Goal: Information Seeking & Learning: Learn about a topic

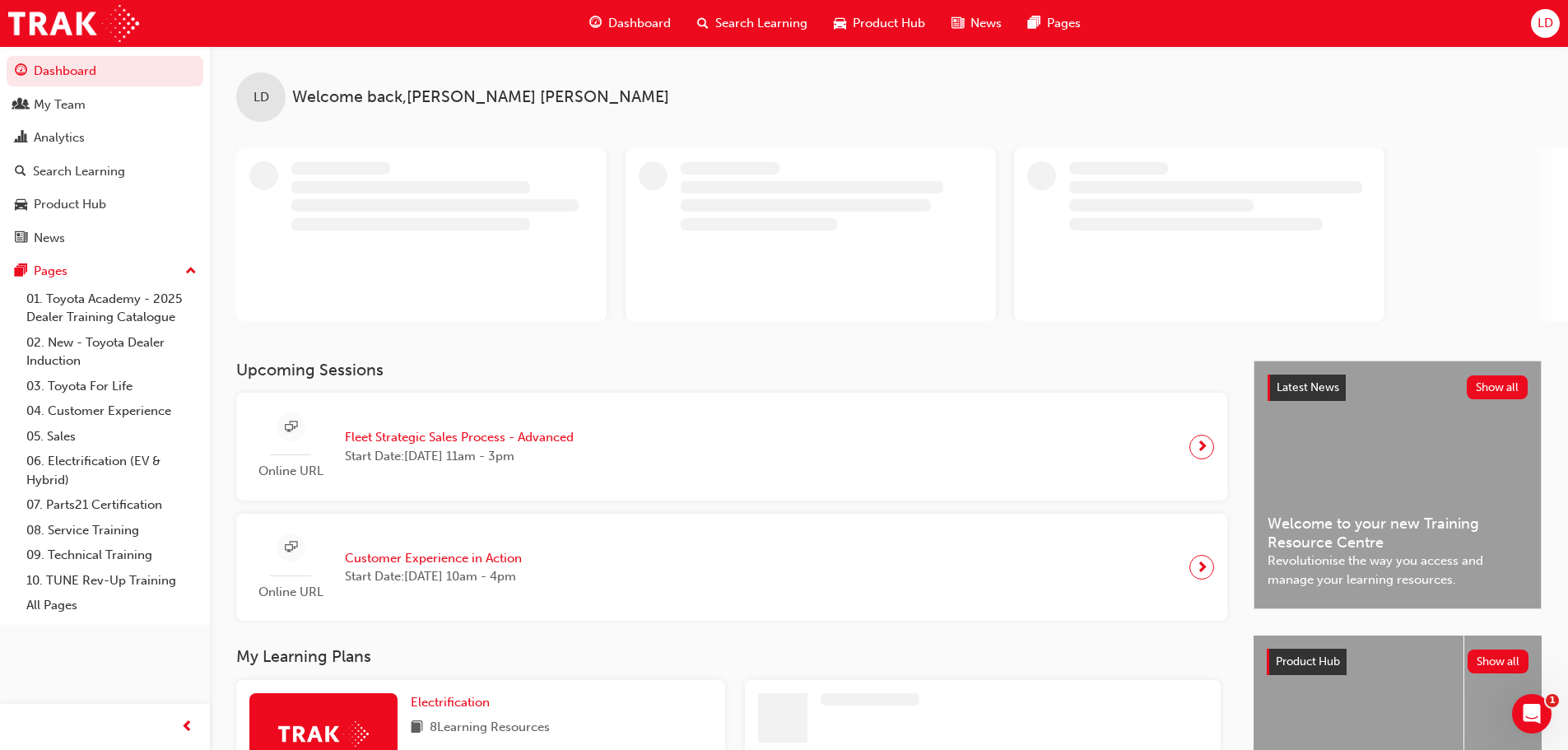
click at [714, 25] on div "Search Learning" at bounding box center [753, 23] width 137 height 34
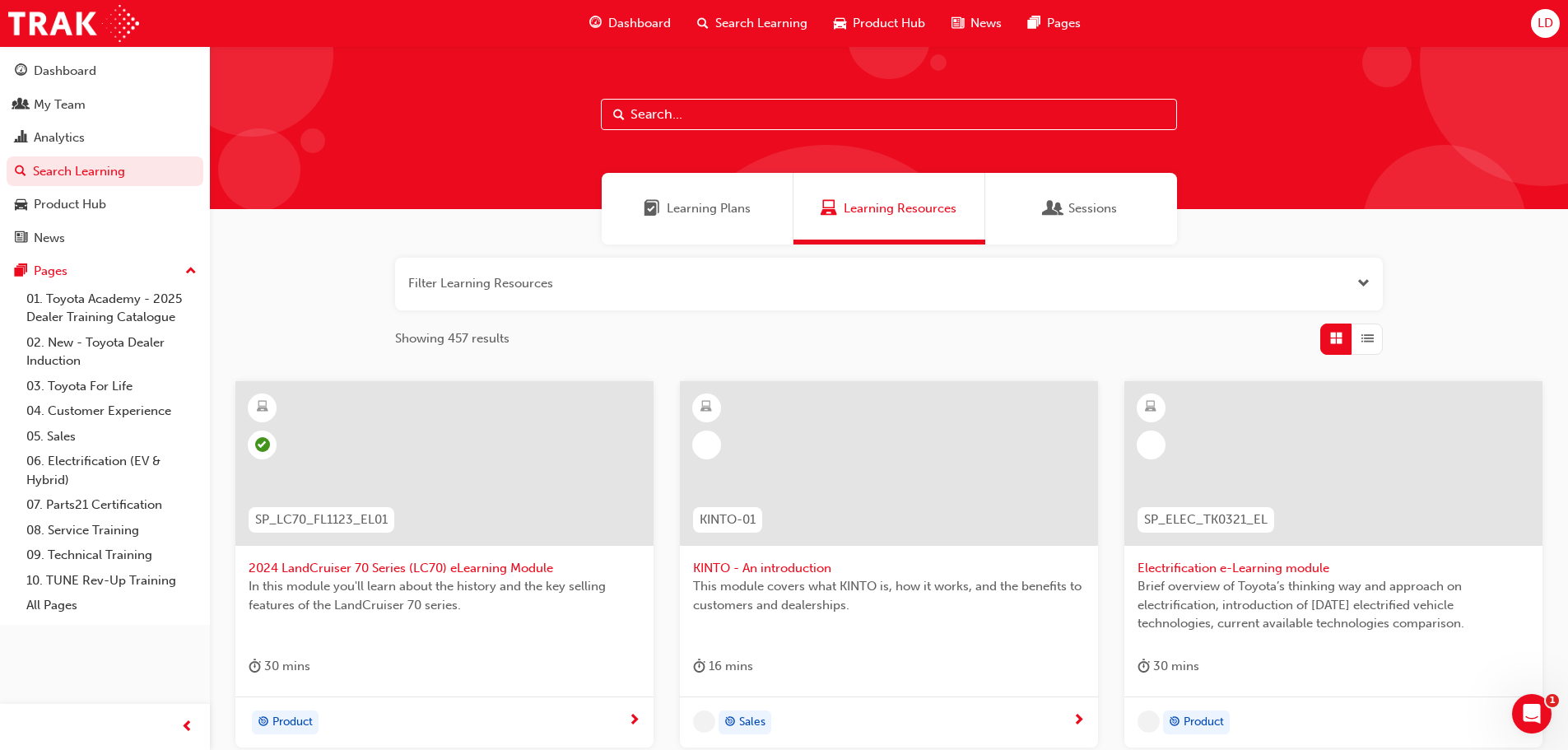
click at [712, 115] on input "text" at bounding box center [888, 114] width 576 height 31
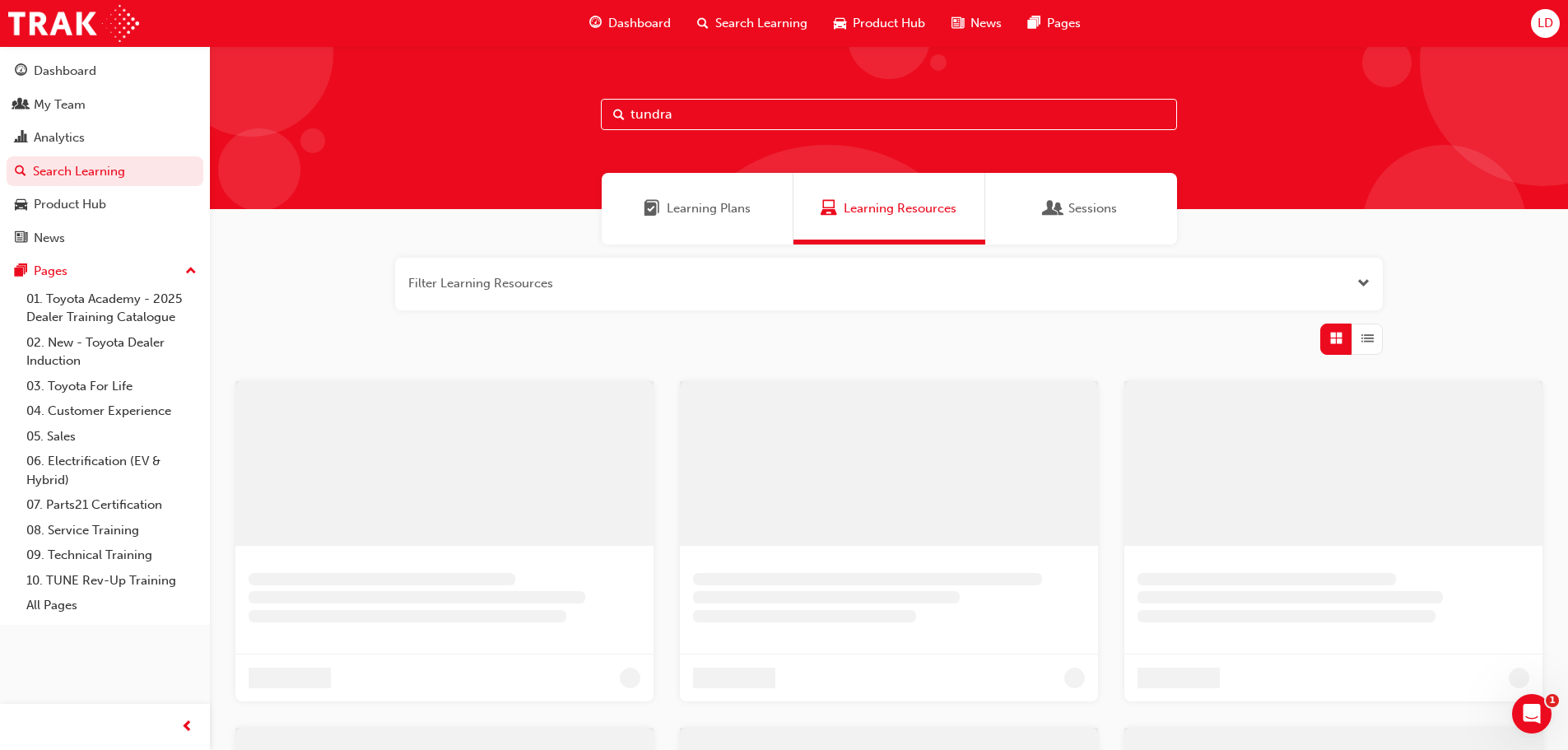
type input "tundra"
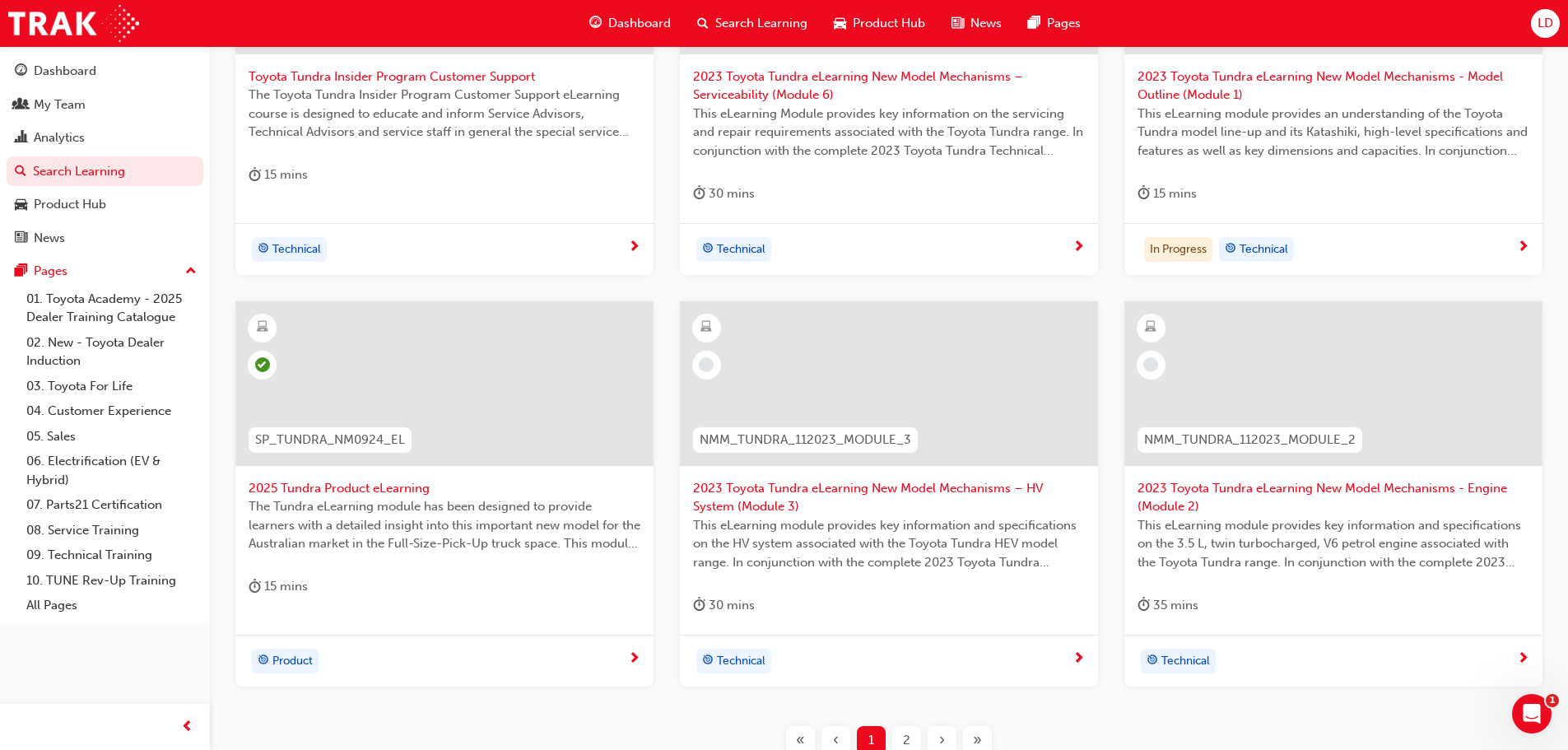
scroll to position [494, 0]
click at [395, 480] on span "2025 Tundra Product eLearning" at bounding box center [444, 486] width 392 height 19
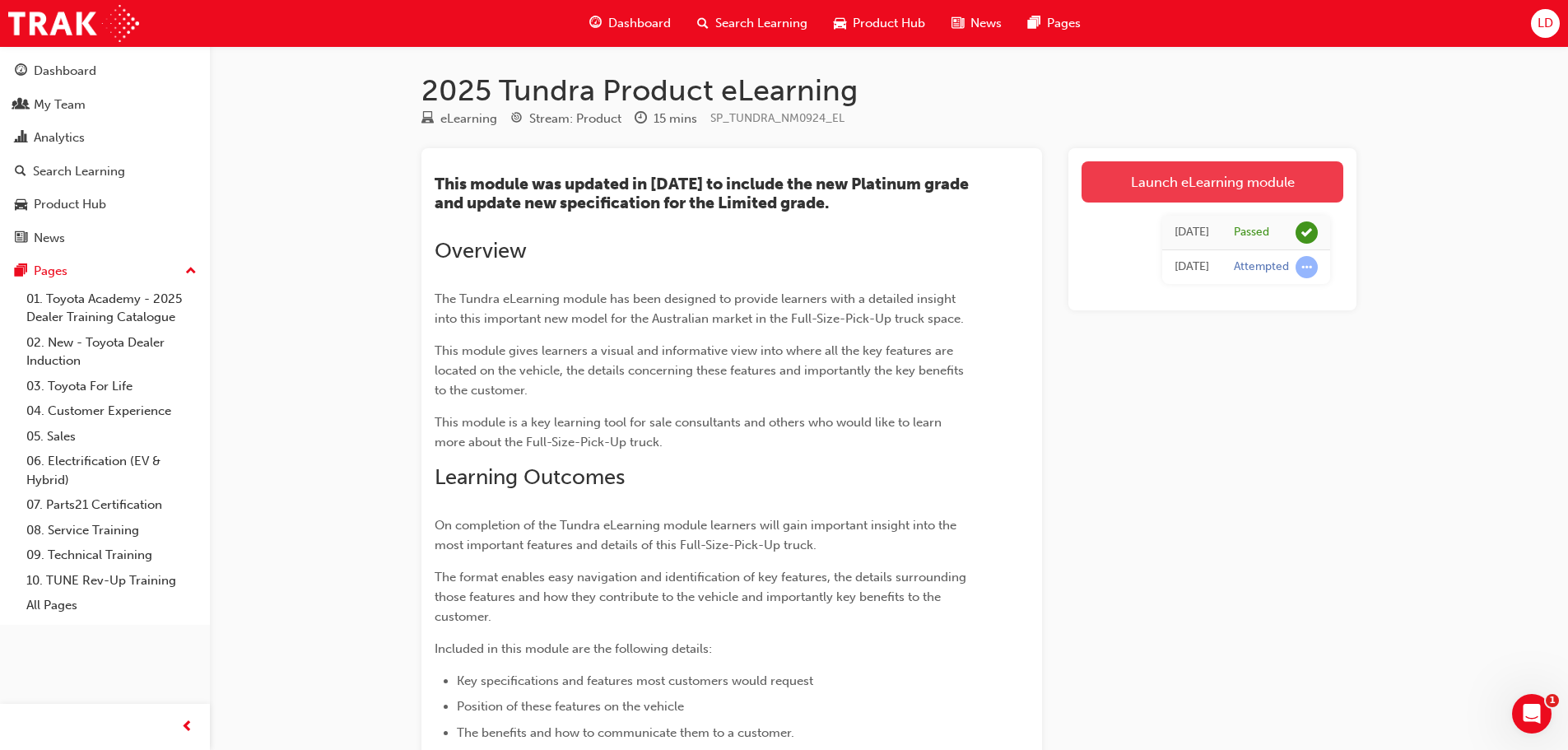
click at [1201, 188] on link "Launch eLearning module" at bounding box center [1212, 181] width 262 height 41
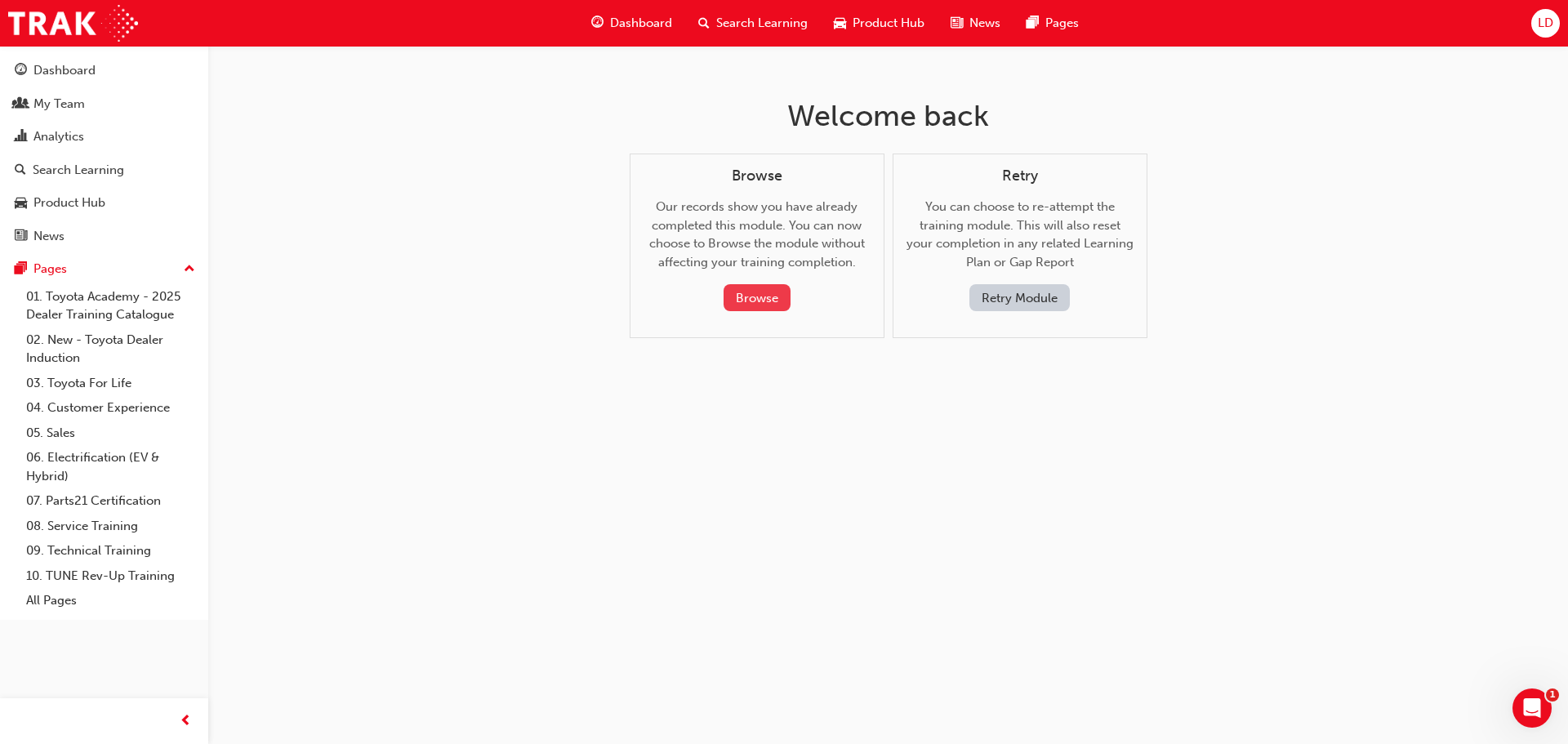
click at [759, 294] on button "Browse" at bounding box center [758, 297] width 67 height 27
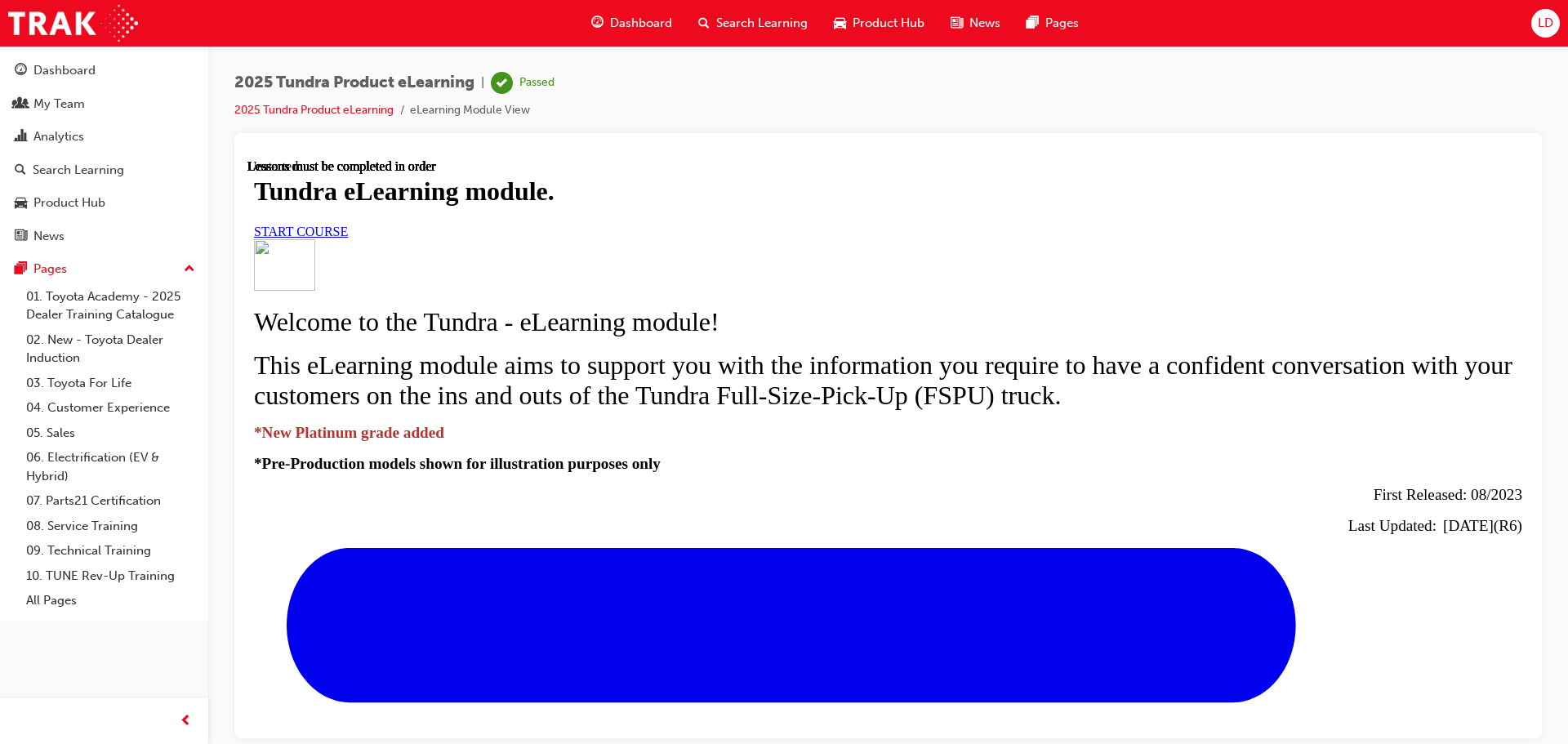
click at [348, 237] on span "START COURSE" at bounding box center [301, 230] width 94 height 14
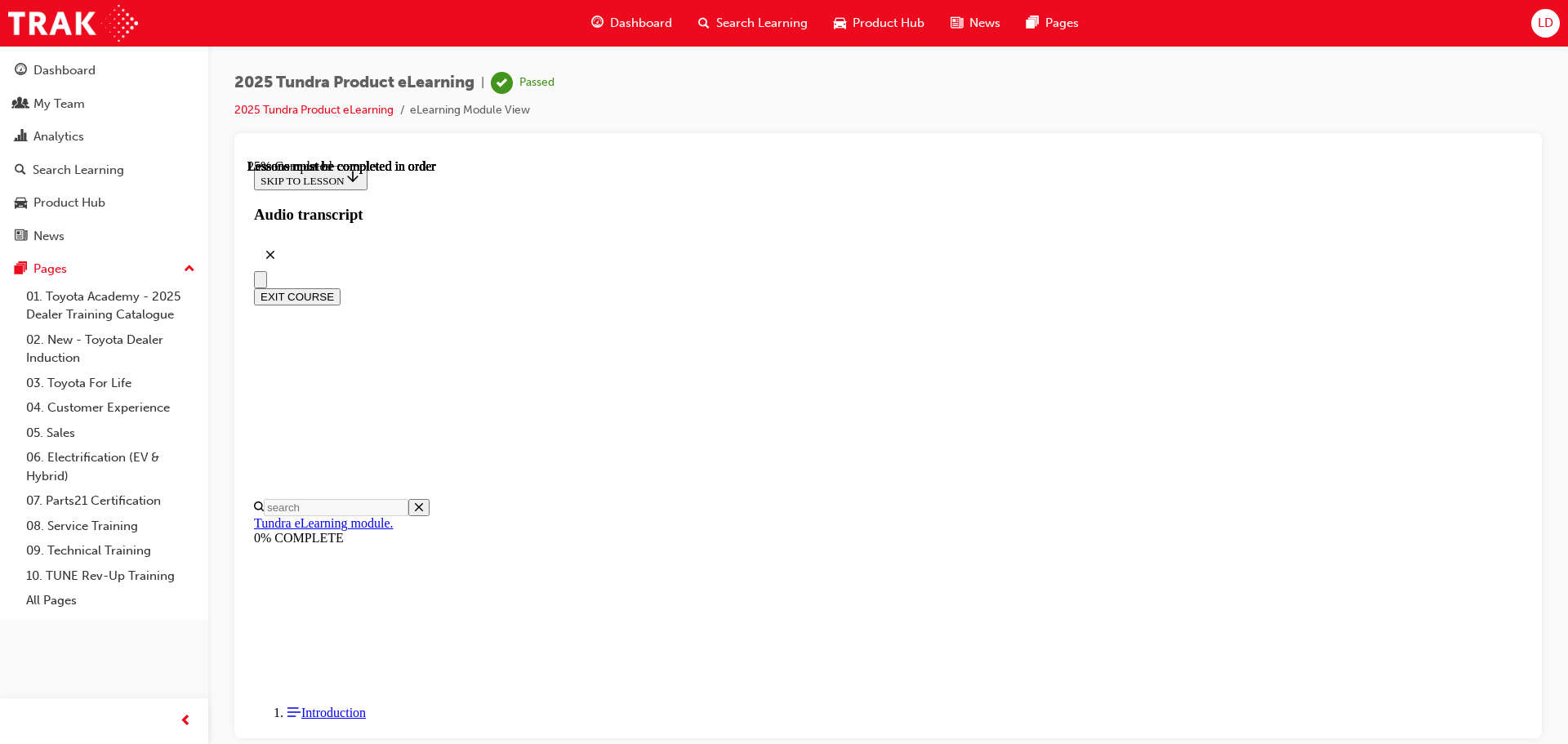
scroll to position [117, 0]
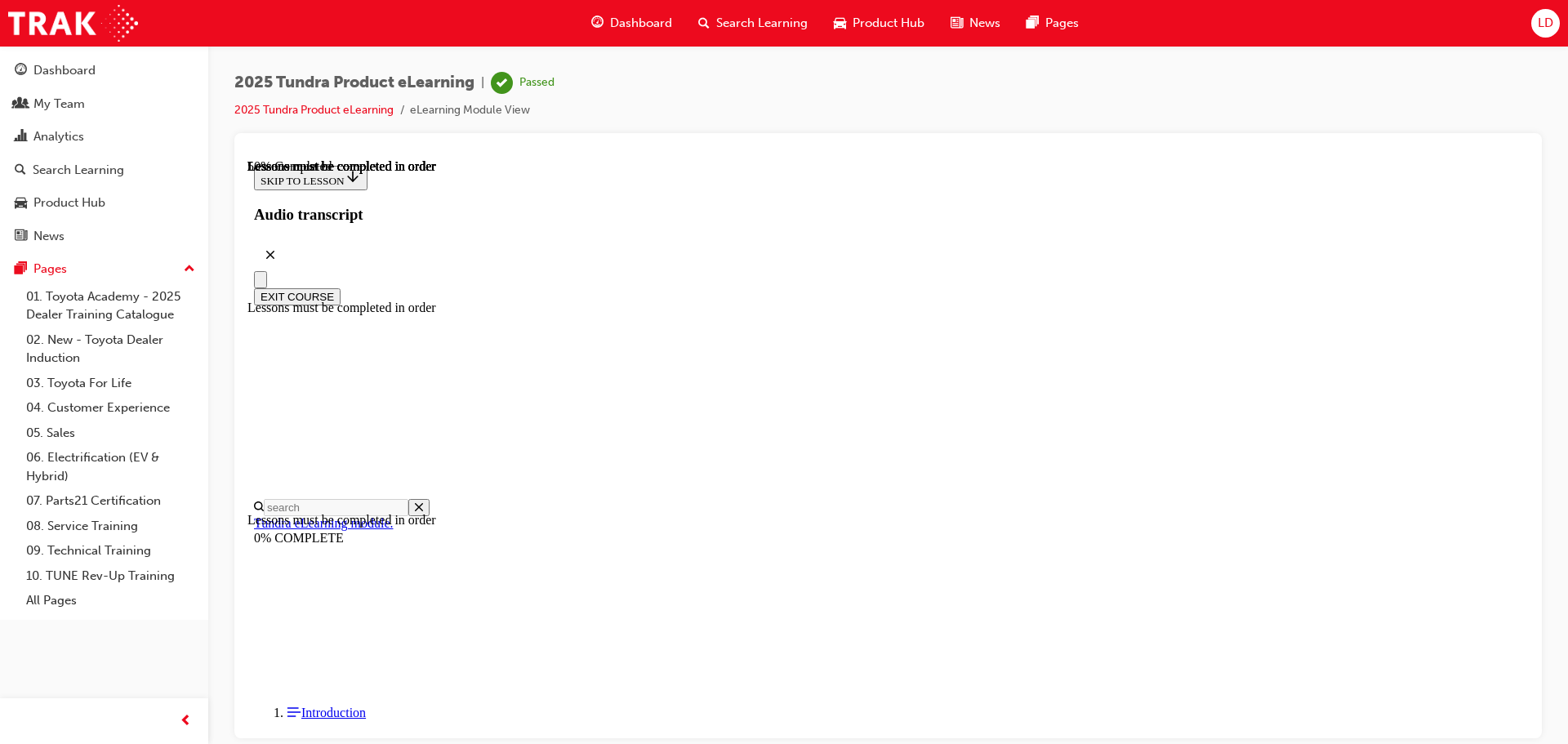
scroll to position [862, 0]
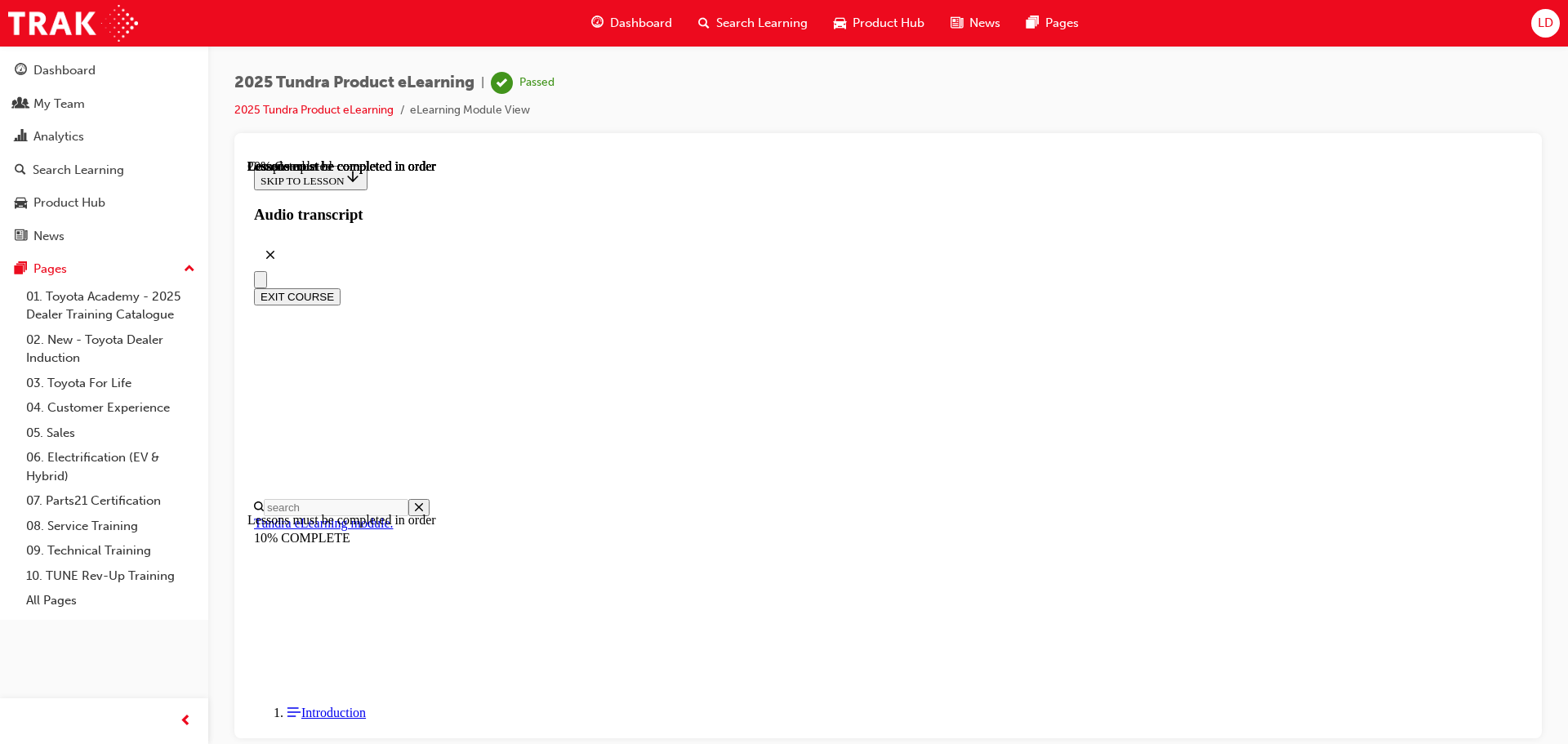
scroll to position [785, 0]
drag, startPoint x: 914, startPoint y: 581, endPoint x: 1111, endPoint y: 582, distance: 197.0
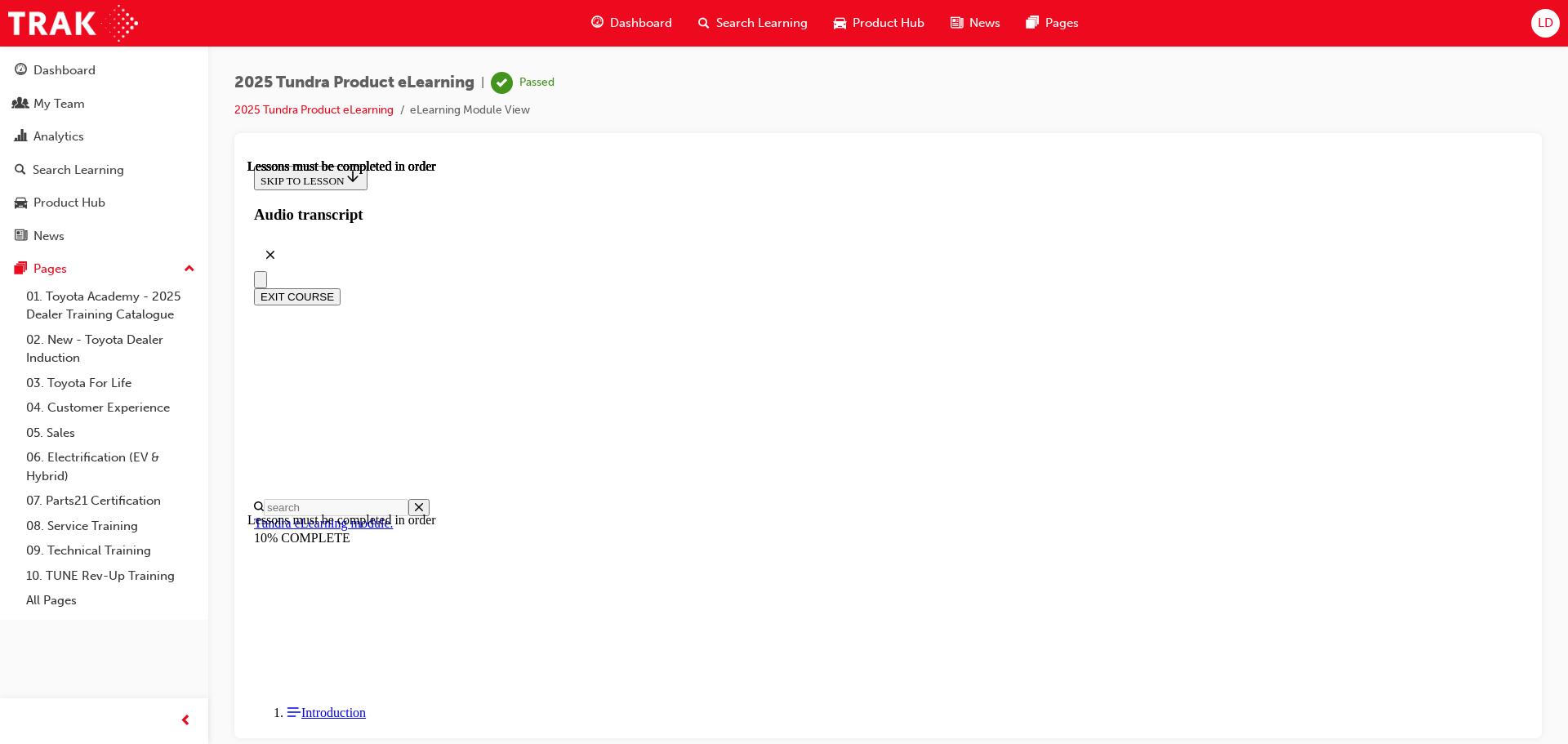
drag, startPoint x: 1108, startPoint y: 537, endPoint x: 1210, endPoint y: 496, distance: 109.9
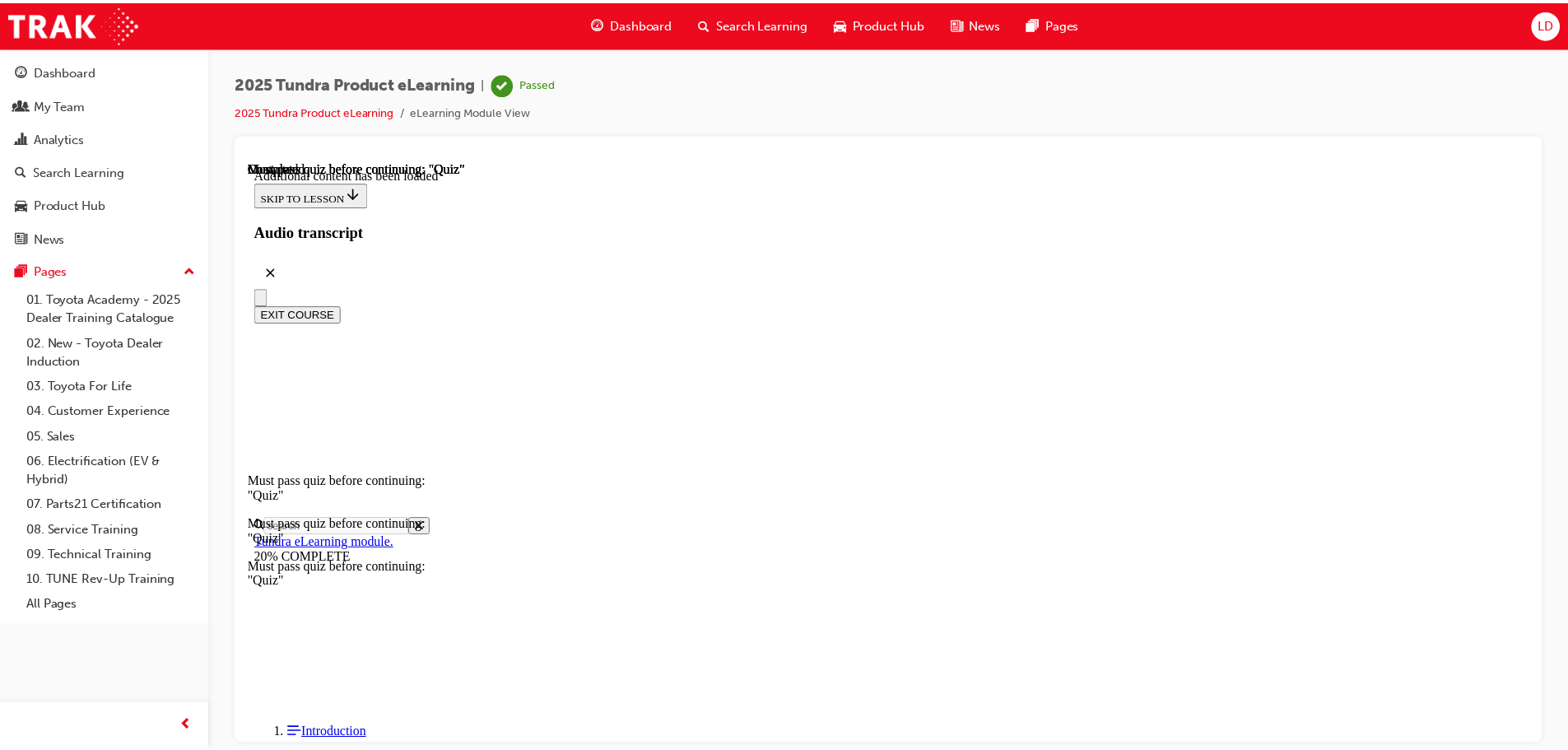
scroll to position [51, 0]
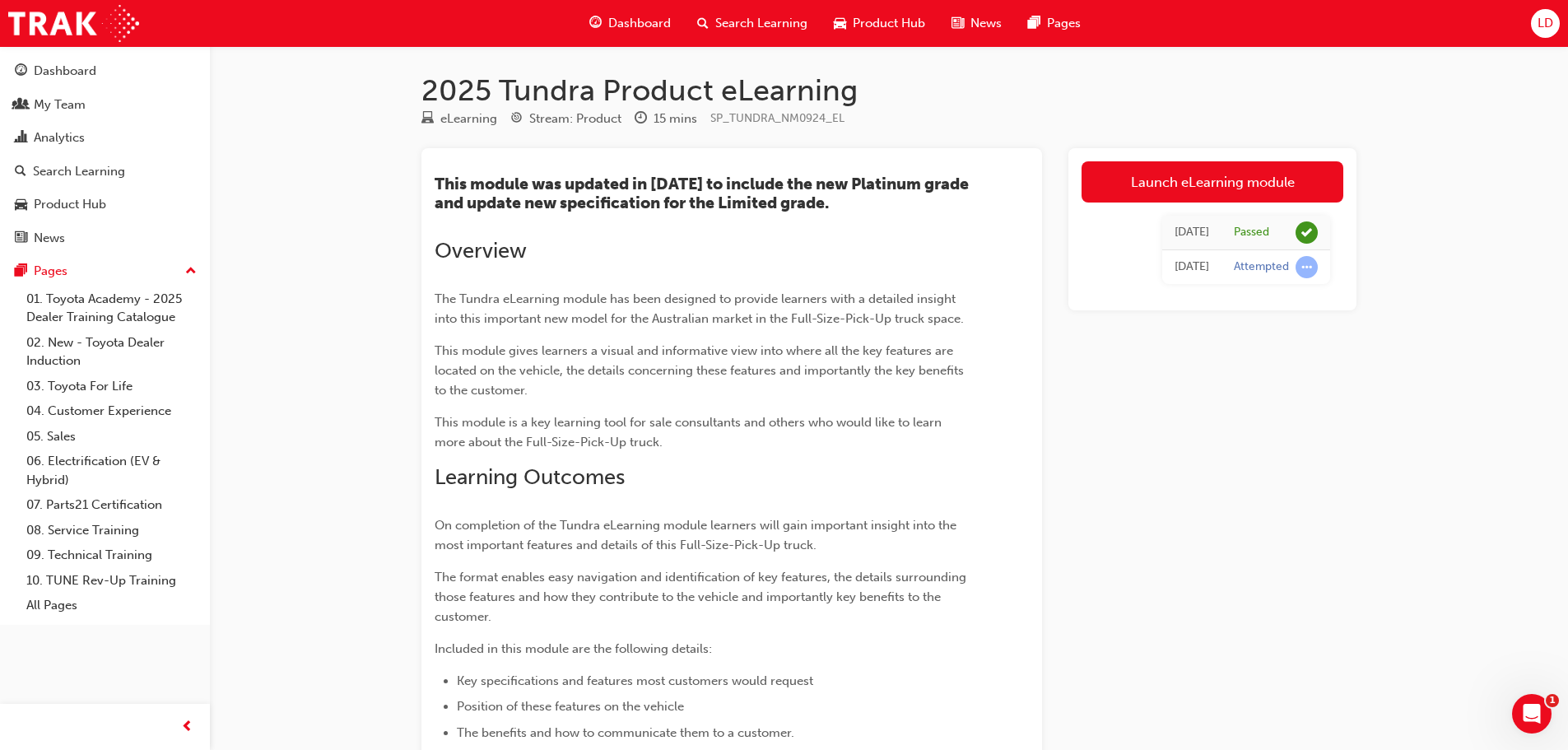
scroll to position [234, 0]
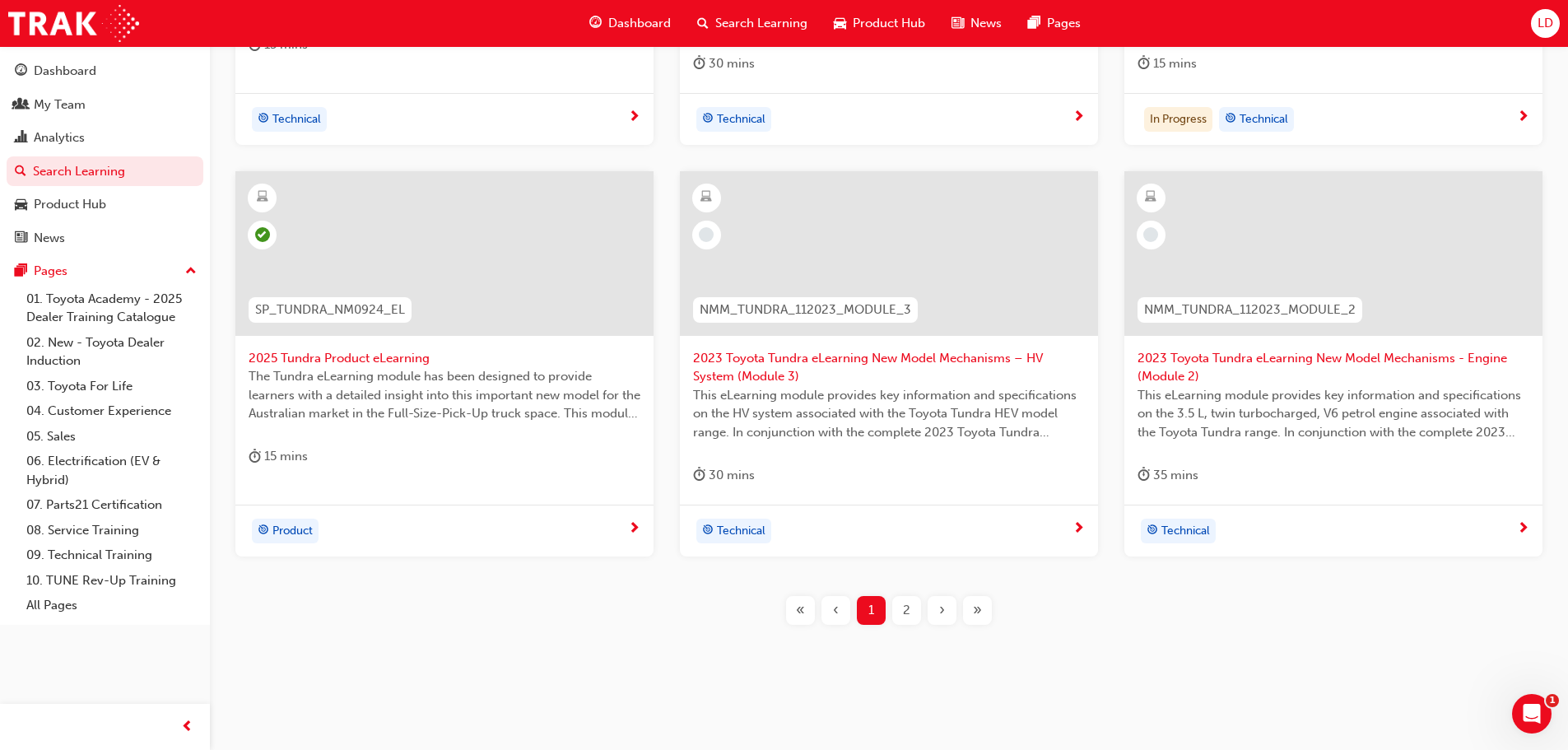
scroll to position [630, 0]
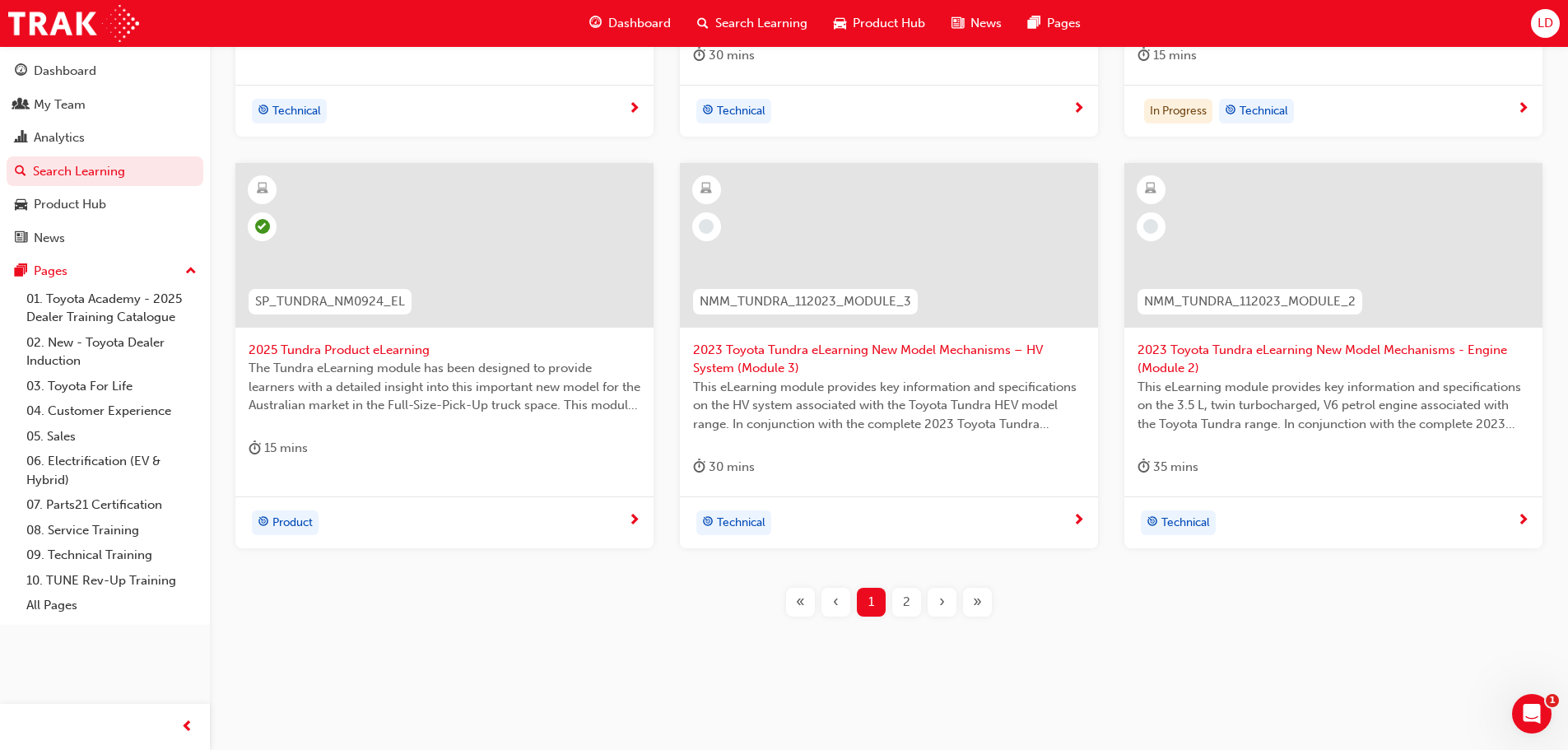
click at [912, 605] on div "2" at bounding box center [907, 601] width 28 height 28
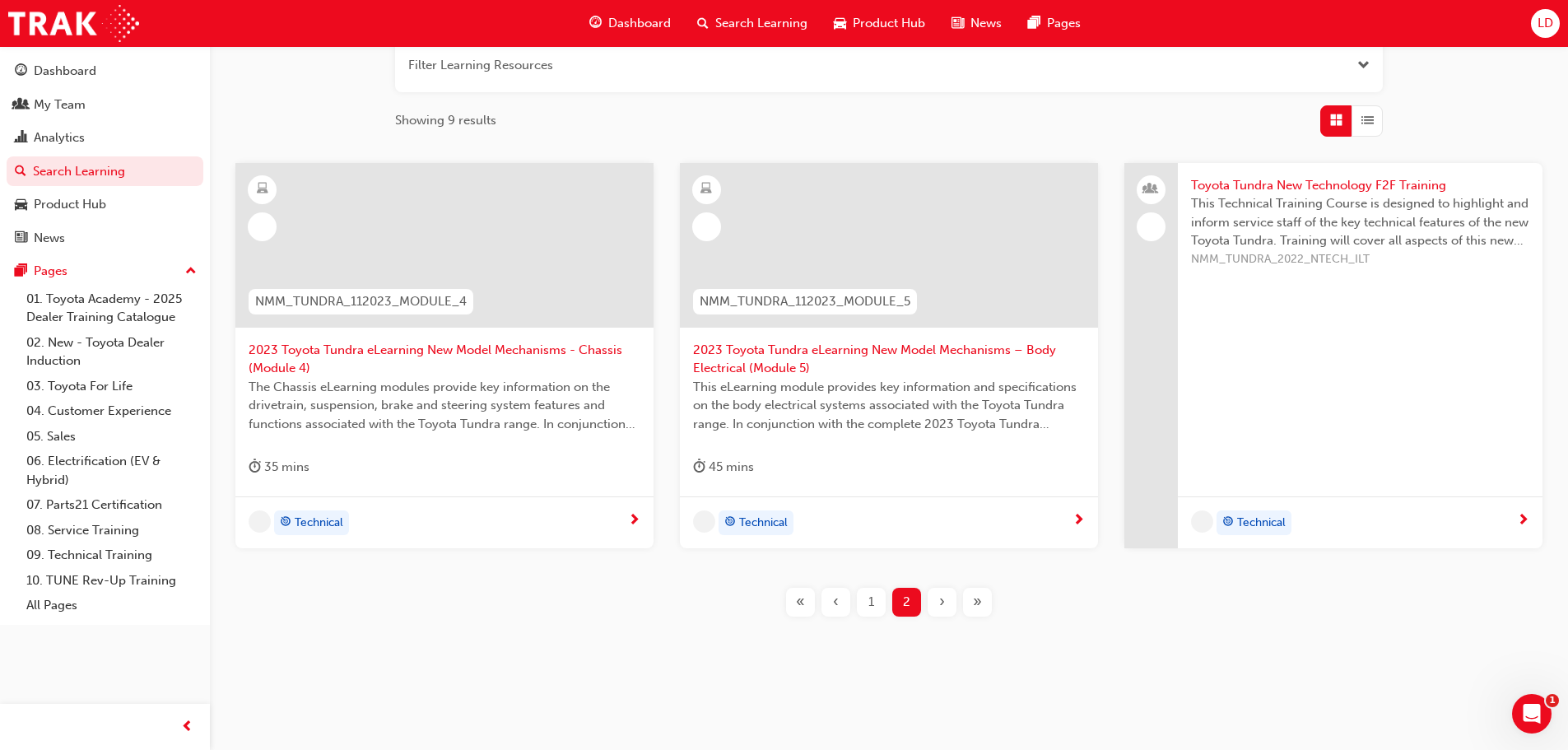
scroll to position [218, 0]
click at [488, 380] on span "The Chassis eLearning modules provide key information on the drivetrain, suspen…" at bounding box center [444, 406] width 392 height 56
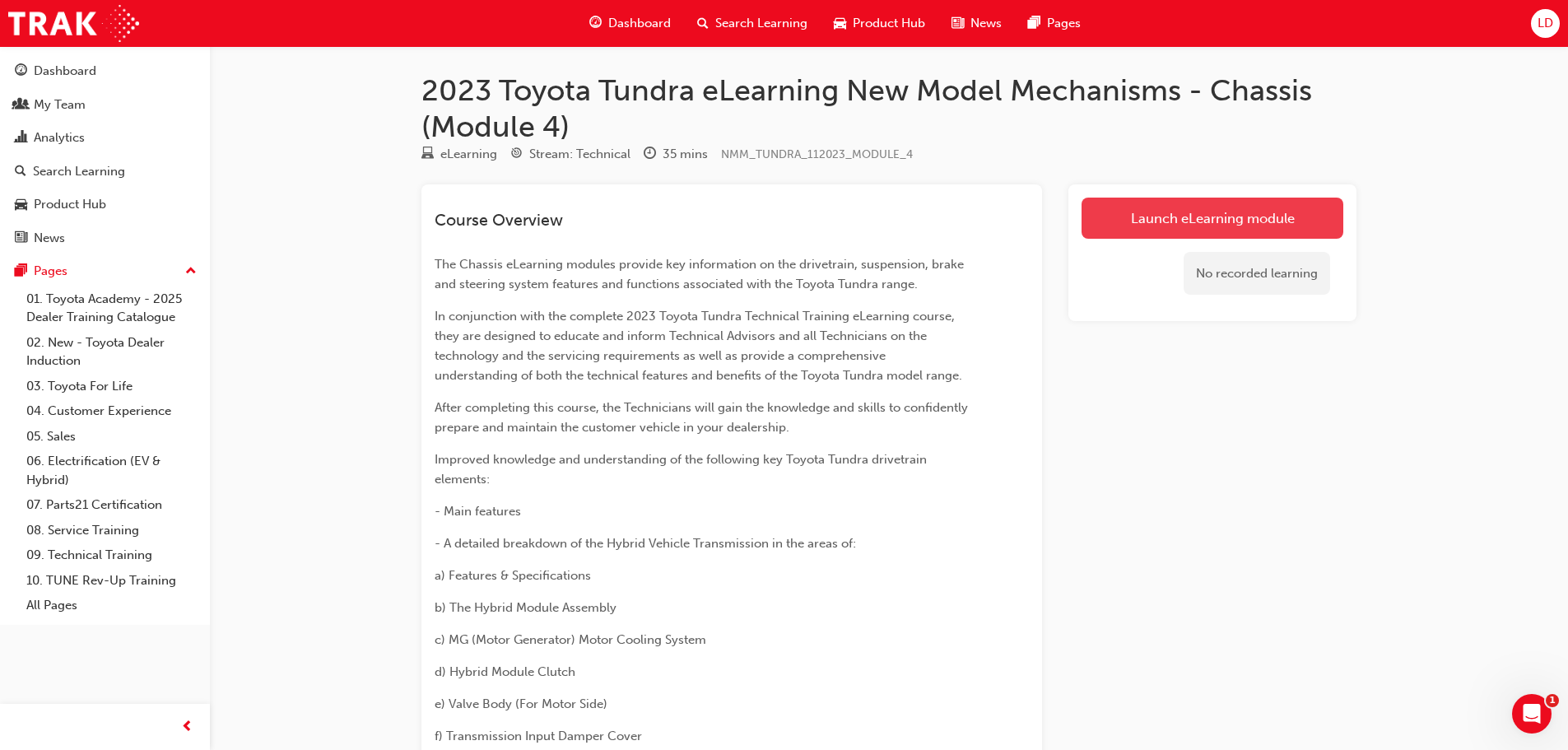
click at [1129, 225] on link "Launch eLearning module" at bounding box center [1212, 218] width 262 height 41
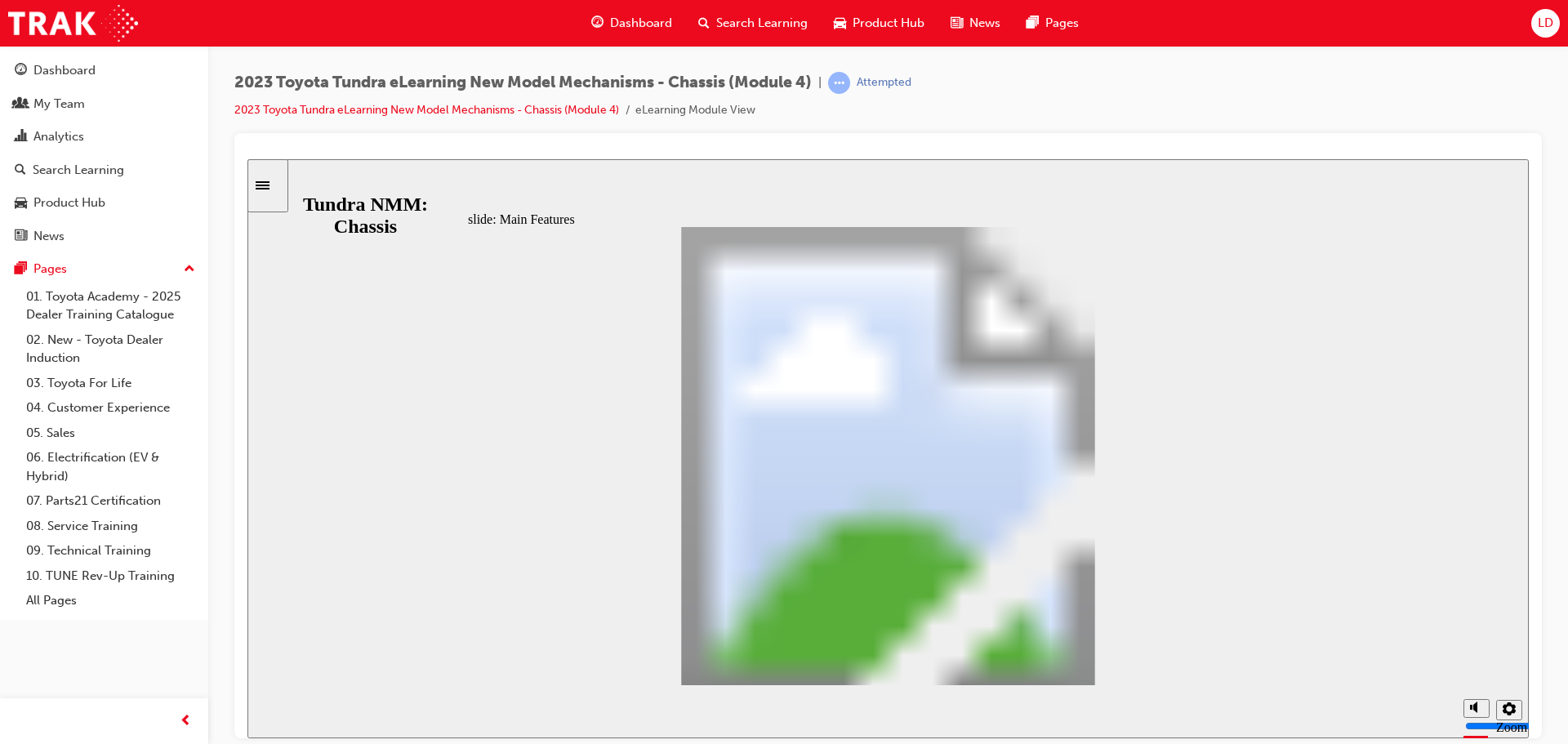
scroll to position [1288, 0]
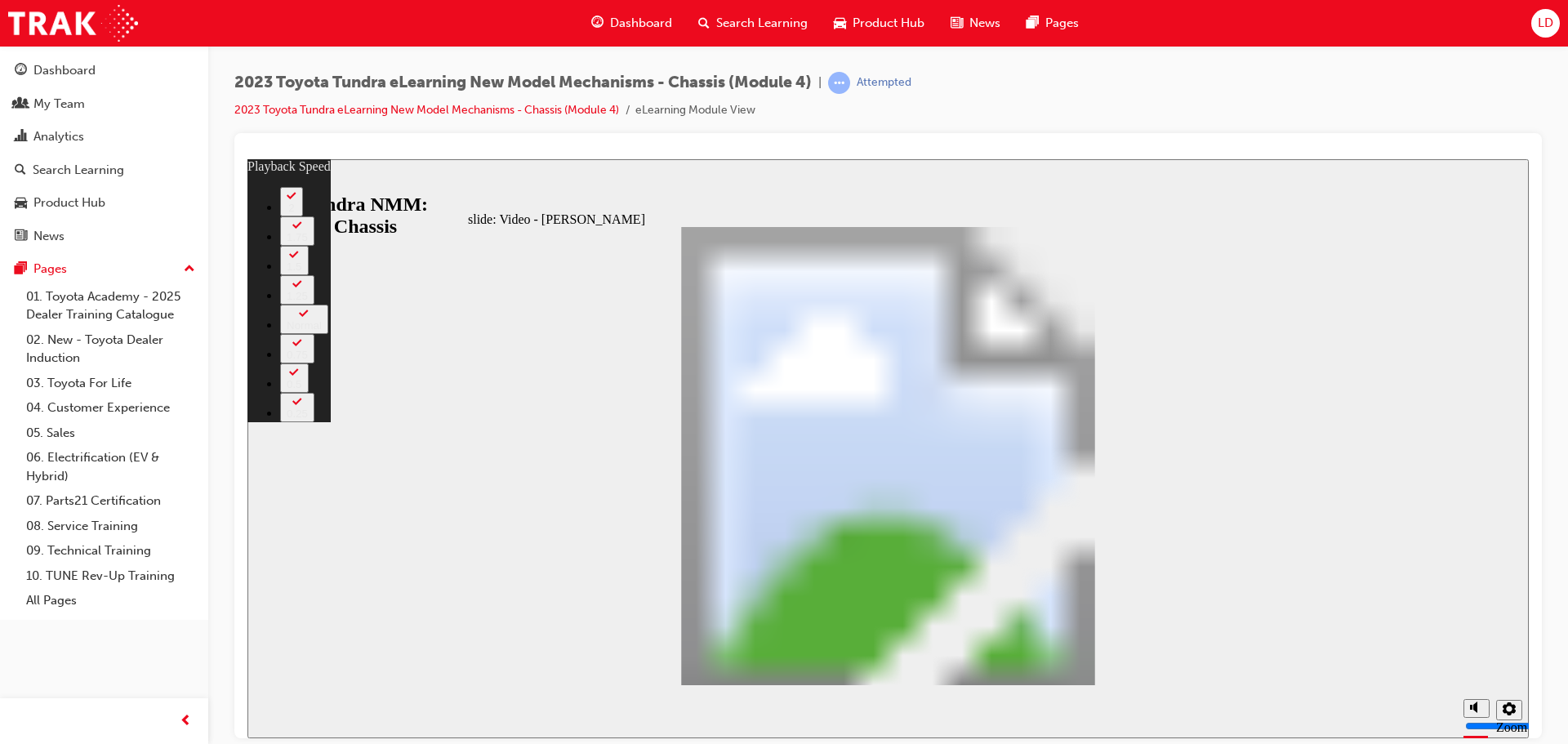
type input "234"
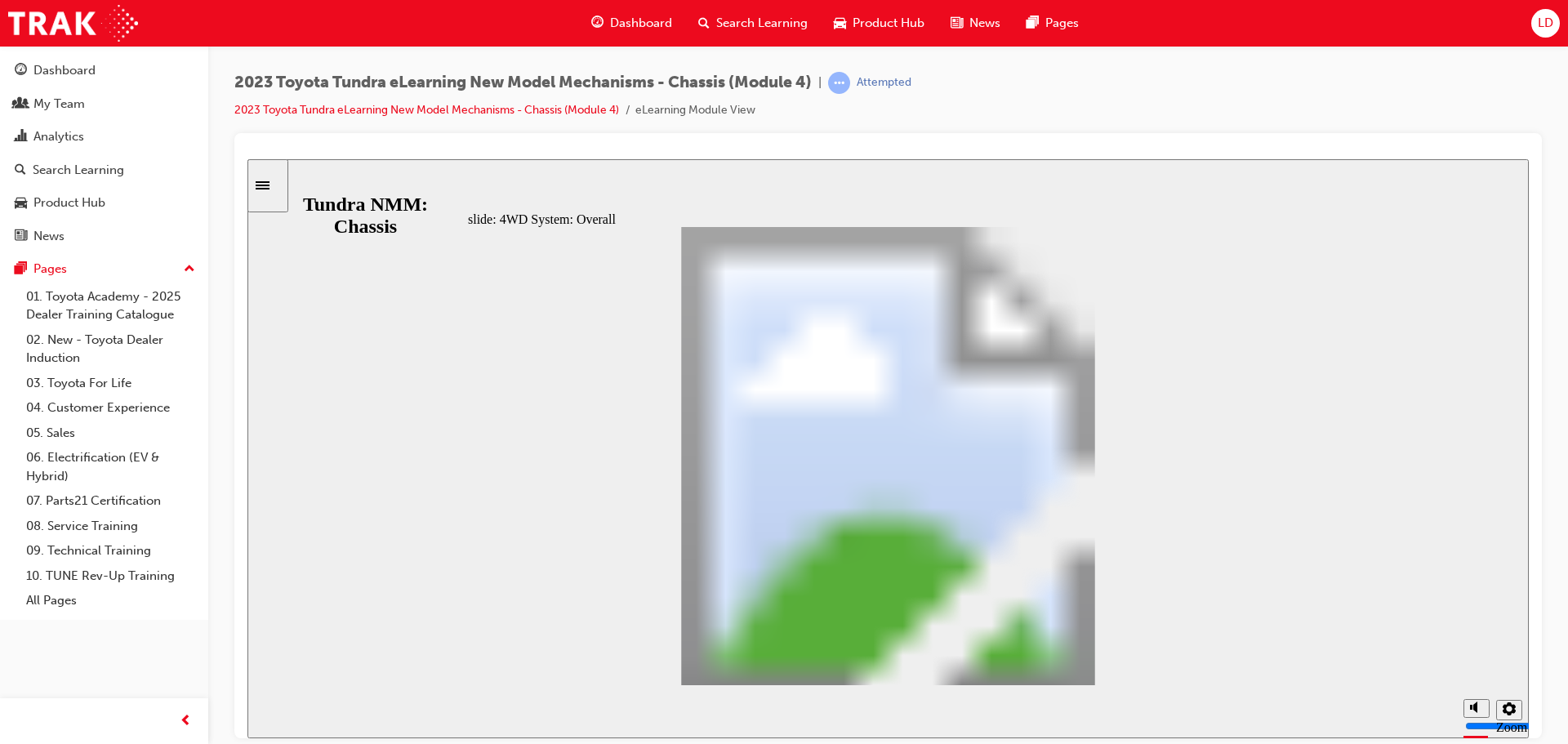
scroll to position [0, 0]
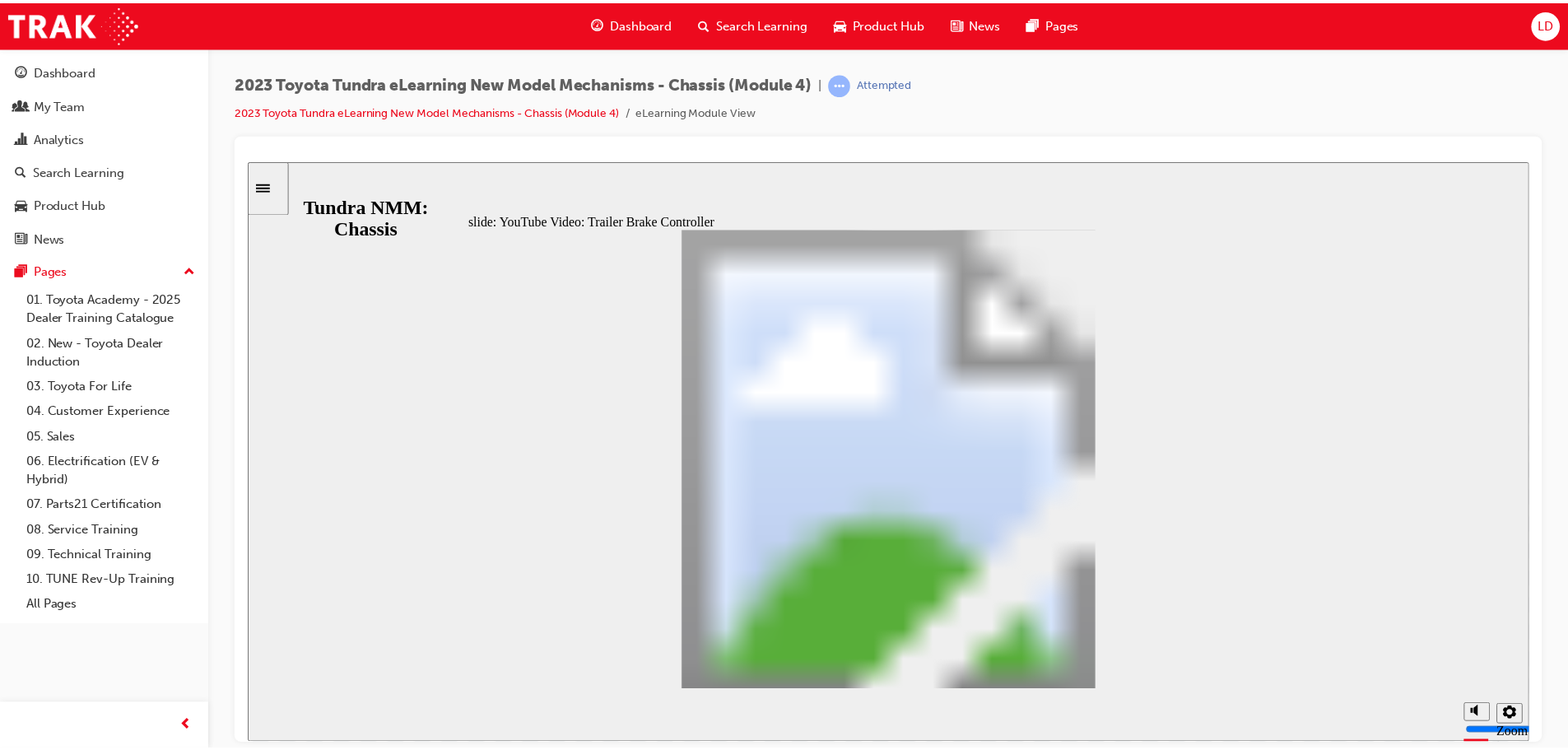
scroll to position [0, 0]
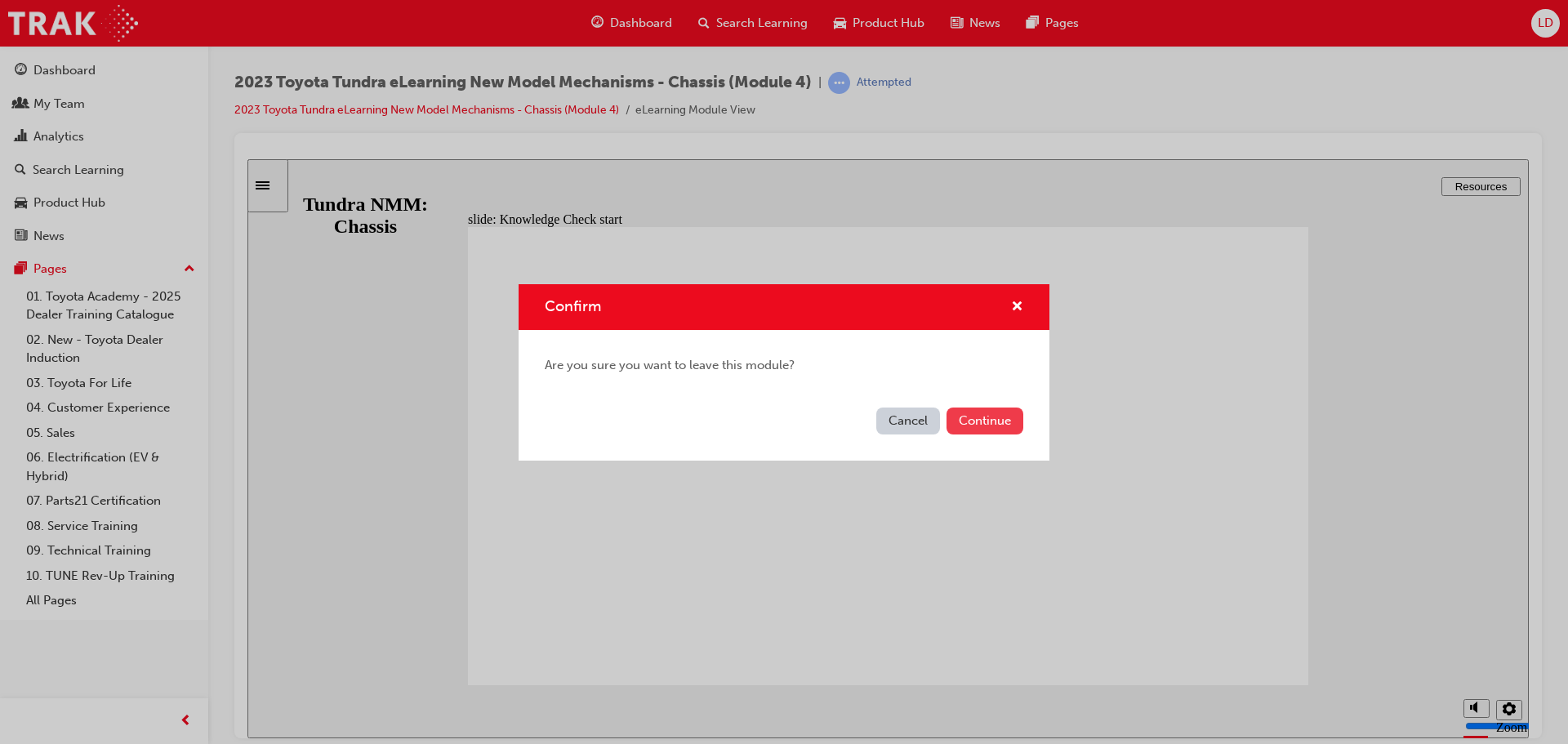
click at [960, 419] on button "Continue" at bounding box center [984, 421] width 77 height 27
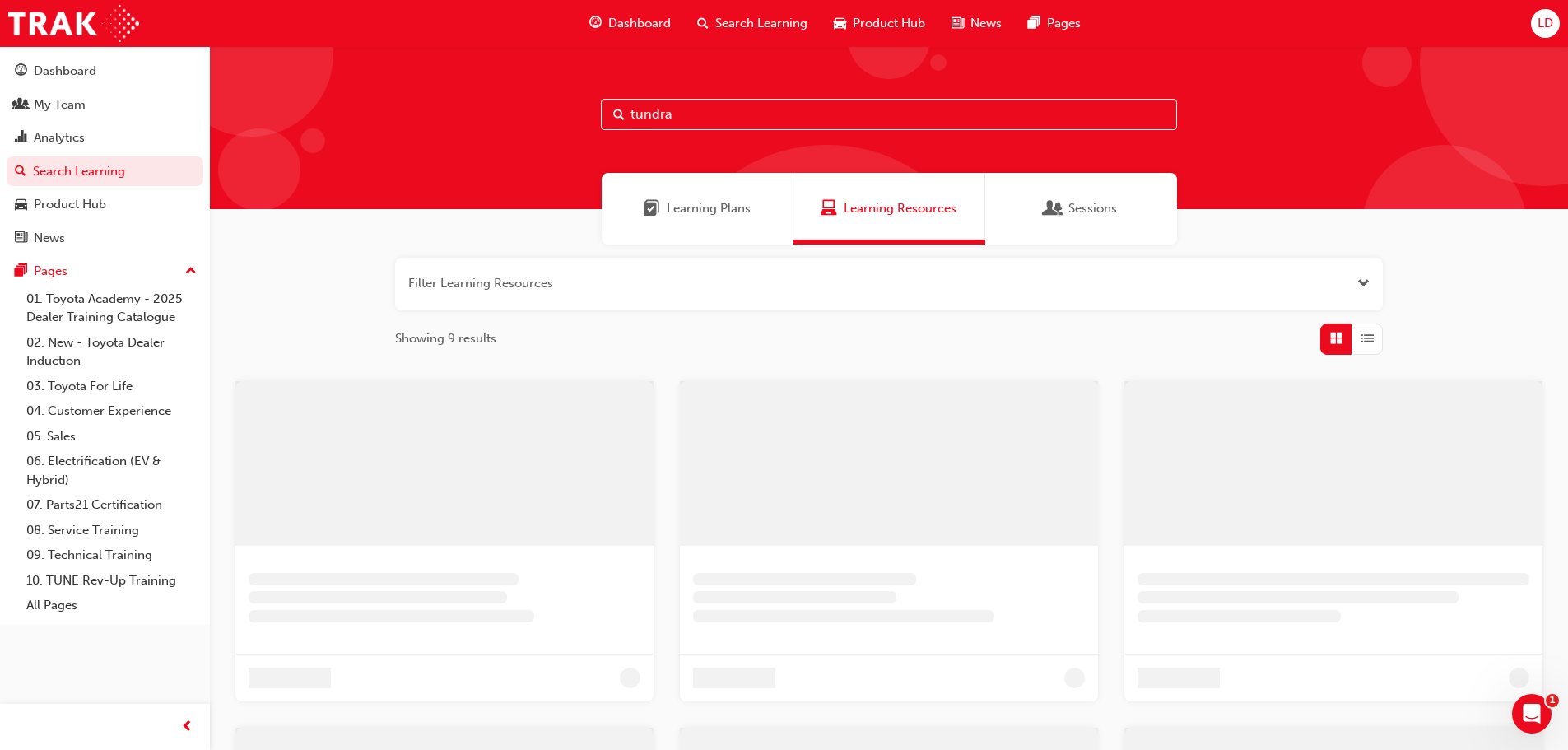
scroll to position [218, 0]
